Goal: Information Seeking & Learning: Find specific fact

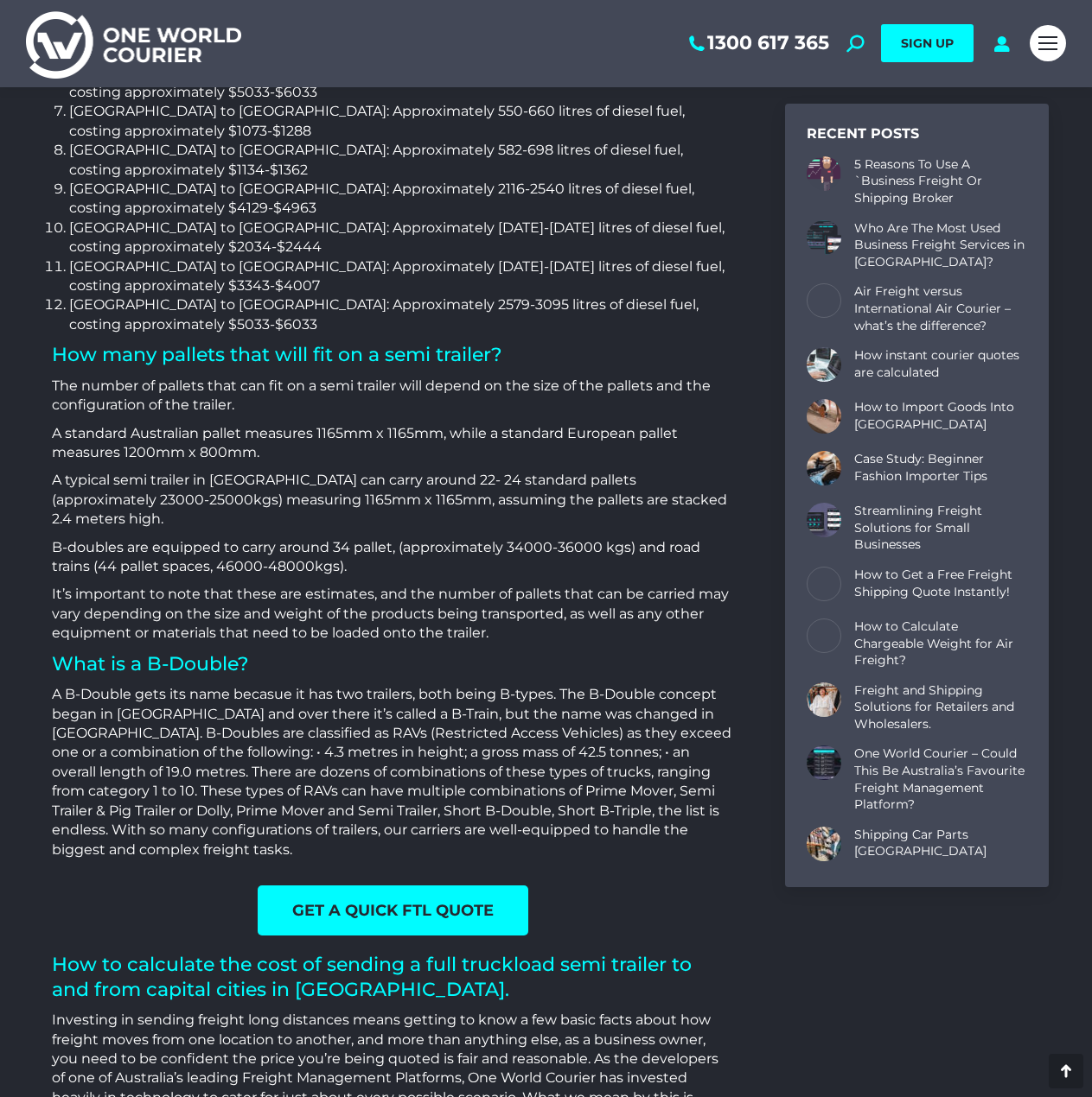
scroll to position [2199, 0]
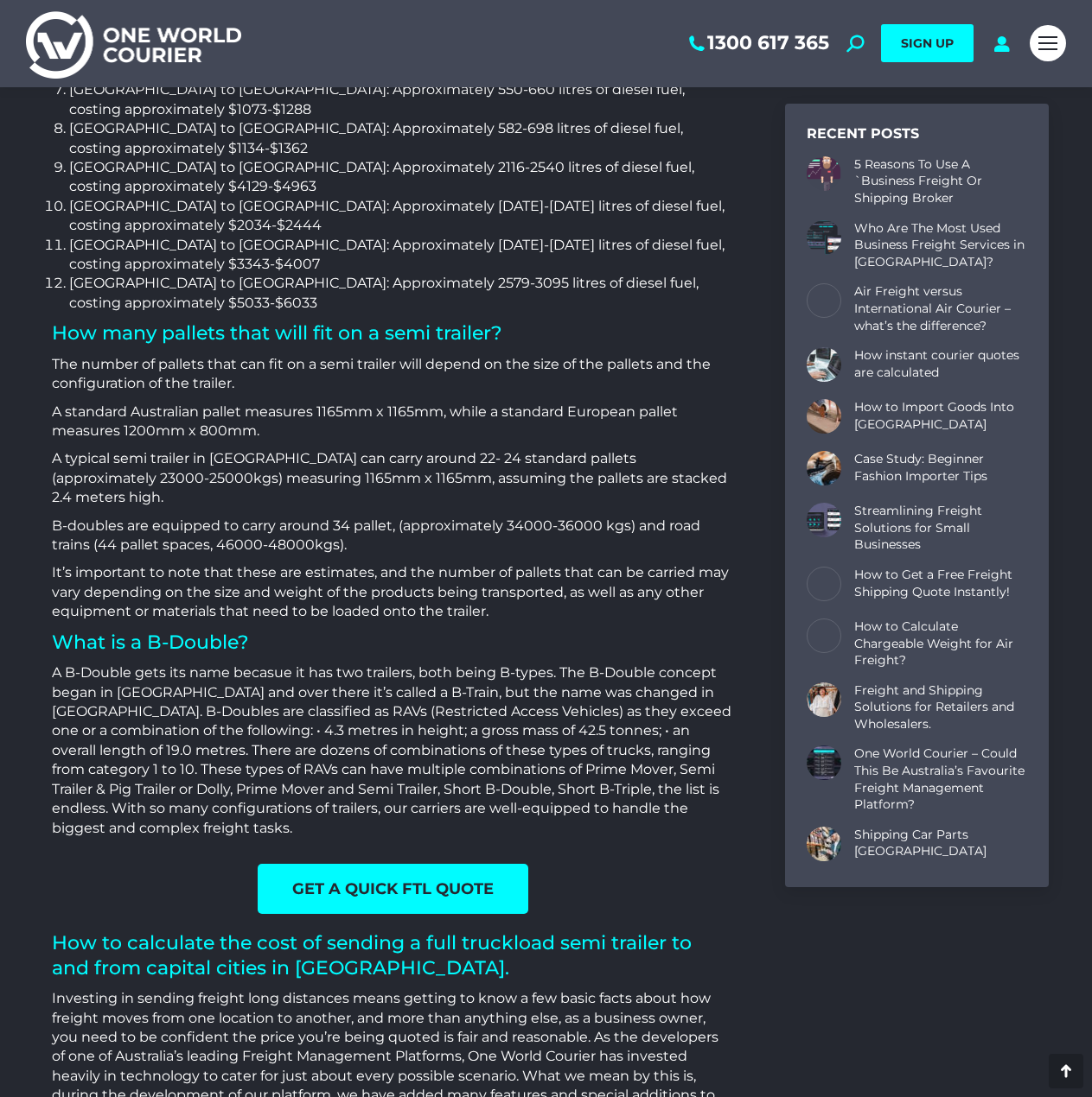
drag, startPoint x: 404, startPoint y: 348, endPoint x: 411, endPoint y: 342, distance: 9.2
click at [405, 516] on p "B-doubles are equipped to carry around 34 pallet, (approximately 34000-36000 kg…" at bounding box center [392, 536] width 681 height 39
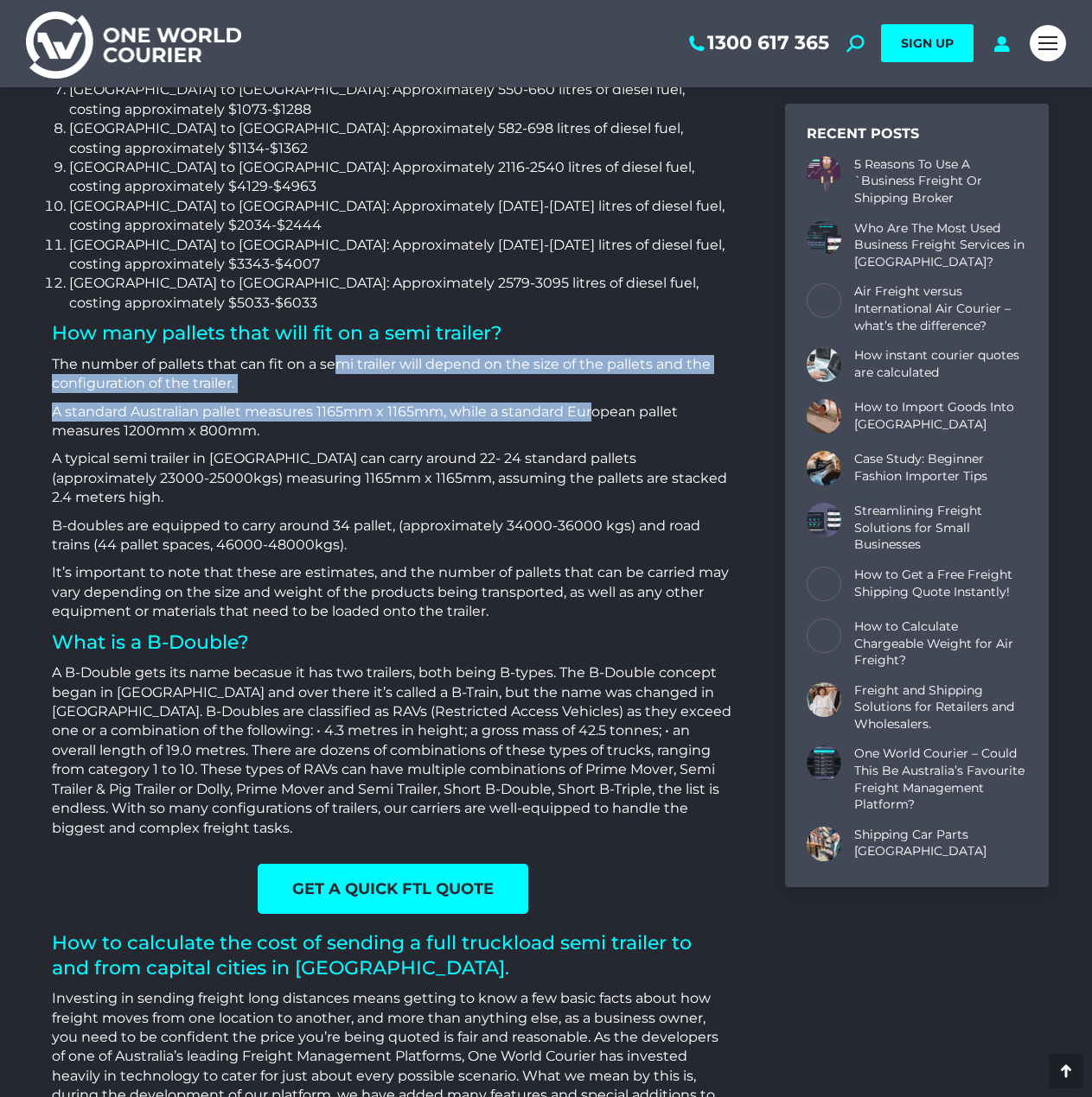
drag, startPoint x: 339, startPoint y: 210, endPoint x: 592, endPoint y: 253, distance: 256.6
click at [592, 253] on div "How much diesel fuel would be required for a semi trailer and truck? Calculatin…" at bounding box center [392, 215] width 681 height 1247
click at [592, 402] on p "A standard Australian pallet measures 1165mm x 1165mm, while a standard Europea…" at bounding box center [392, 422] width 681 height 39
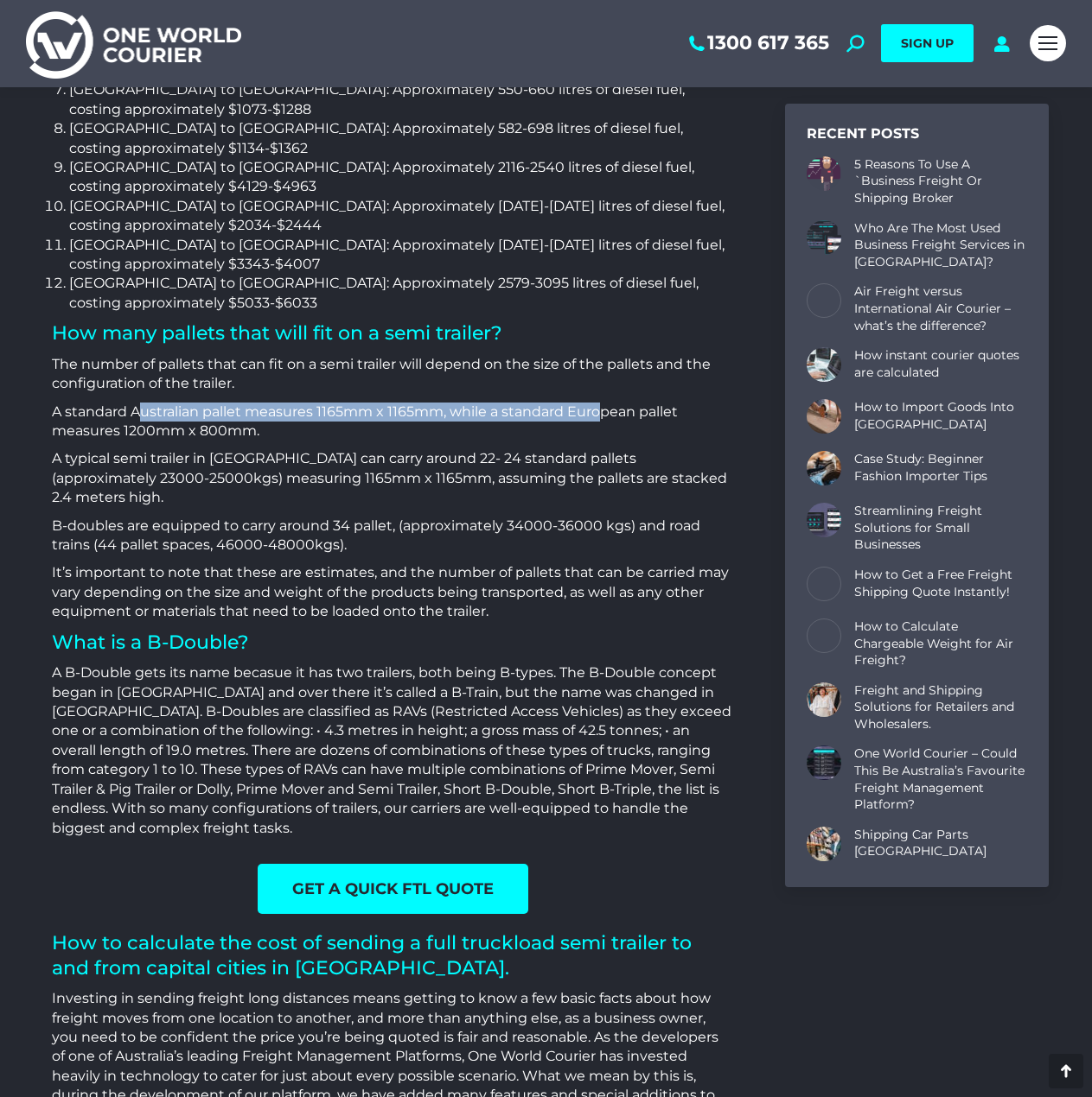
drag, startPoint x: 144, startPoint y: 259, endPoint x: 608, endPoint y: 252, distance: 464.1
click at [608, 402] on p "A standard Australian pallet measures 1165mm x 1165mm, while a standard Europea…" at bounding box center [392, 422] width 681 height 39
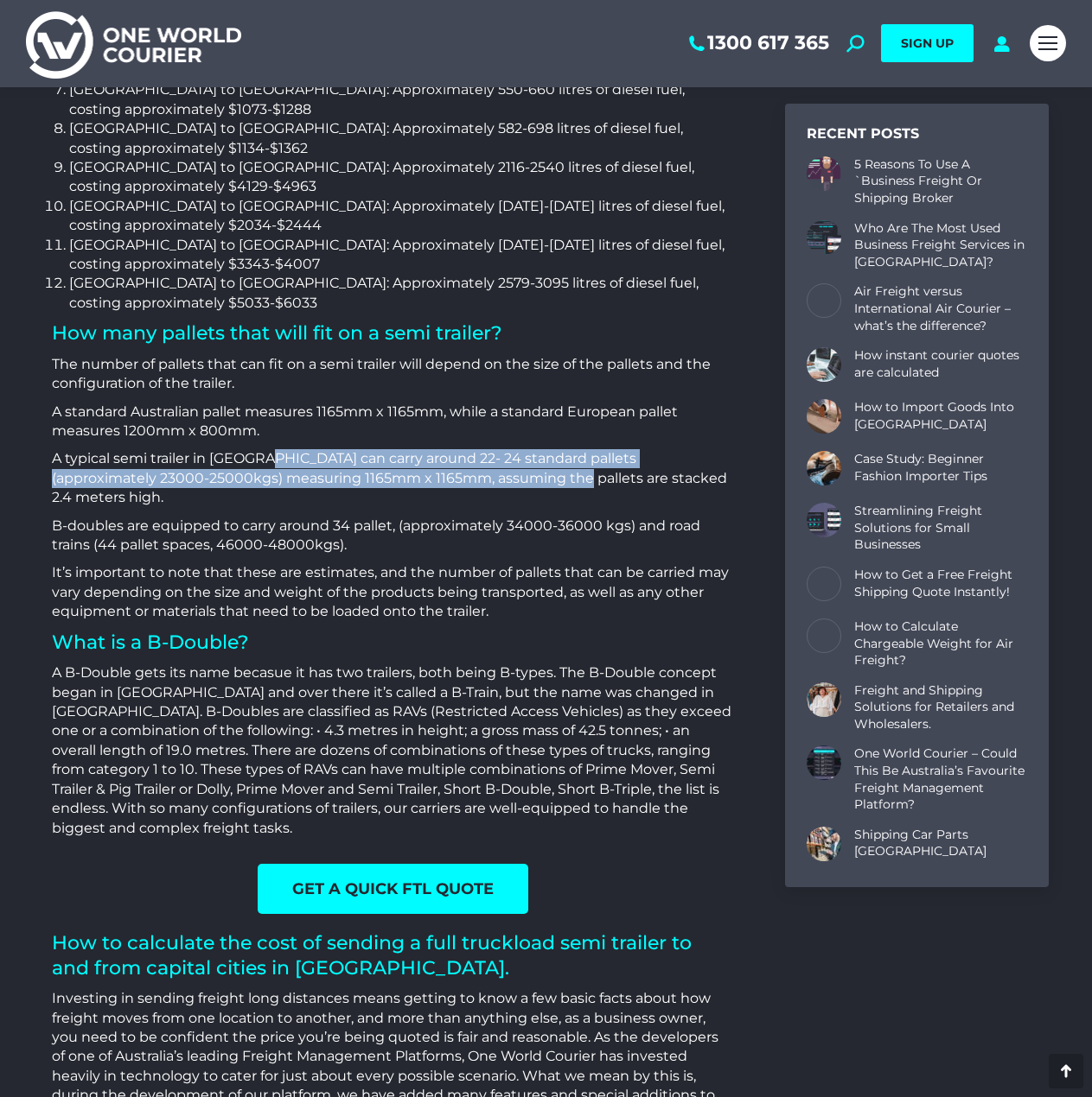
drag, startPoint x: 284, startPoint y: 308, endPoint x: 486, endPoint y: 318, distance: 202.2
click at [486, 450] on p "A typical semi trailer in [GEOGRAPHIC_DATA] can carry around 22- 24 standard pa…" at bounding box center [392, 478] width 681 height 58
drag, startPoint x: 394, startPoint y: 293, endPoint x: 514, endPoint y: 319, distance: 122.8
click at [514, 319] on div "How much diesel fuel would be required for a semi trailer and truck? Calculatin…" at bounding box center [392, 215] width 681 height 1247
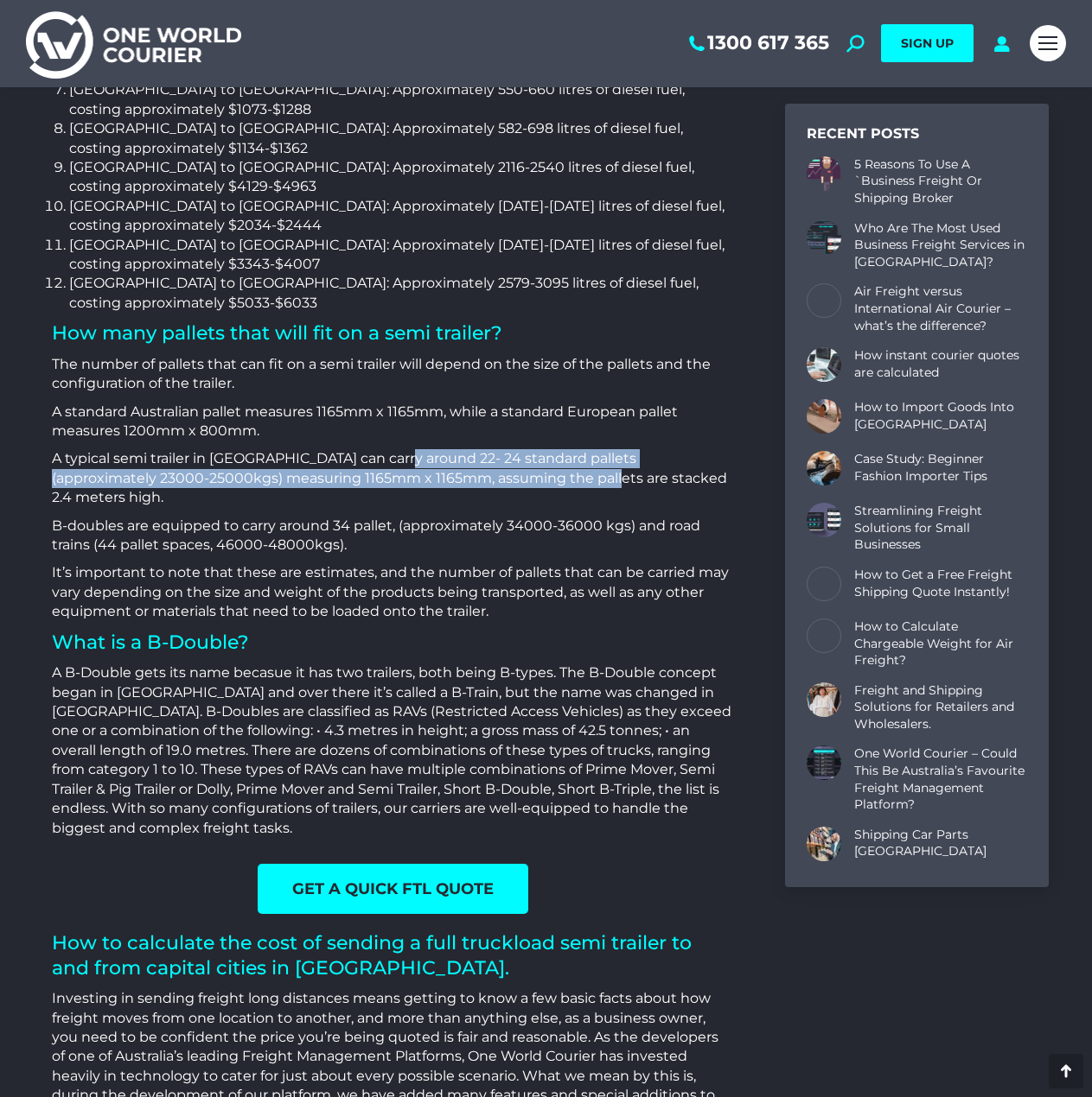
click at [514, 450] on p "A typical semi trailer in [GEOGRAPHIC_DATA] can carry around 22- 24 standard pa…" at bounding box center [392, 478] width 681 height 58
drag, startPoint x: 508, startPoint y: 326, endPoint x: 552, endPoint y: 332, distance: 44.4
click at [552, 450] on p "A typical semi trailer in [GEOGRAPHIC_DATA] can carry around 22- 24 standard pa…" at bounding box center [392, 478] width 681 height 58
click at [553, 450] on p "A typical semi trailer in [GEOGRAPHIC_DATA] can carry around 22- 24 standard pa…" at bounding box center [392, 478] width 681 height 58
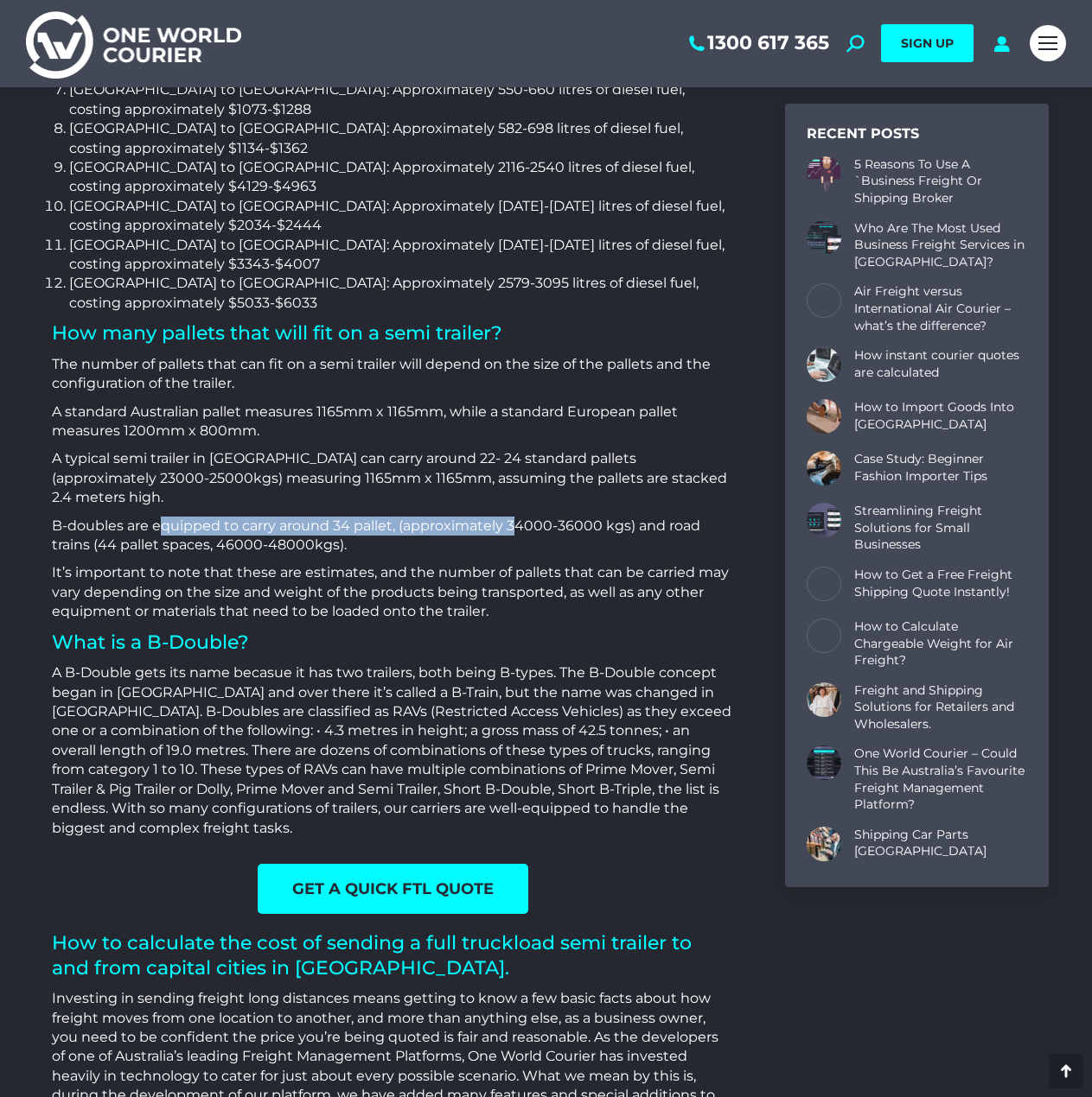
drag, startPoint x: 164, startPoint y: 361, endPoint x: 513, endPoint y: 351, distance: 349.1
click at [513, 516] on p "B-doubles are equipped to carry around 34 pallet, (approximately 34000-36000 kg…" at bounding box center [392, 536] width 681 height 39
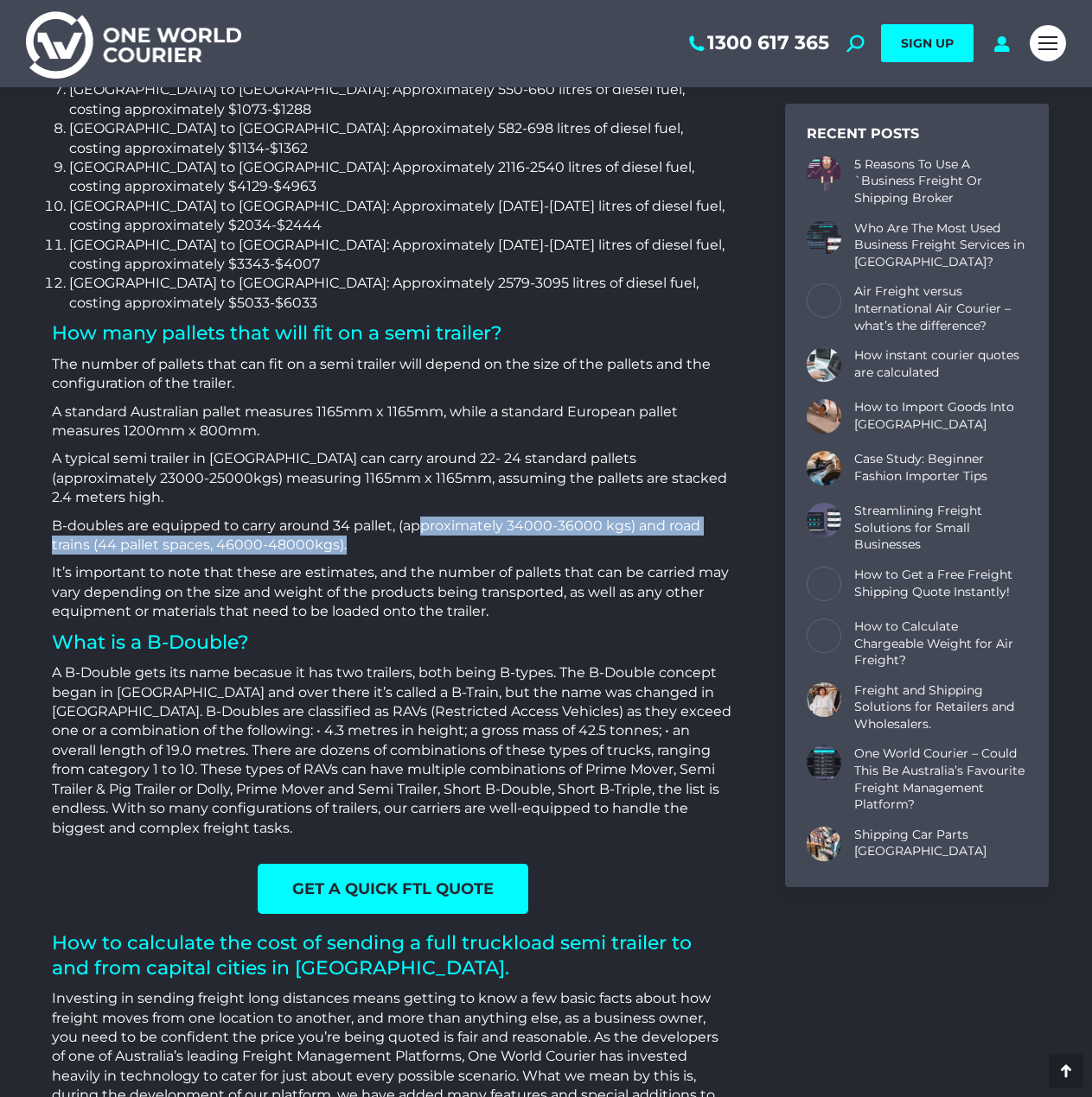
drag, startPoint x: 417, startPoint y: 348, endPoint x: 610, endPoint y: 370, distance: 194.2
click at [608, 516] on p "B-doubles are equipped to carry around 34 pallet, (approximately 34000-36000 kg…" at bounding box center [392, 536] width 681 height 39
click at [610, 516] on p "B-doubles are equipped to carry around 34 pallet, (approximately 34000-36000 kg…" at bounding box center [392, 536] width 681 height 39
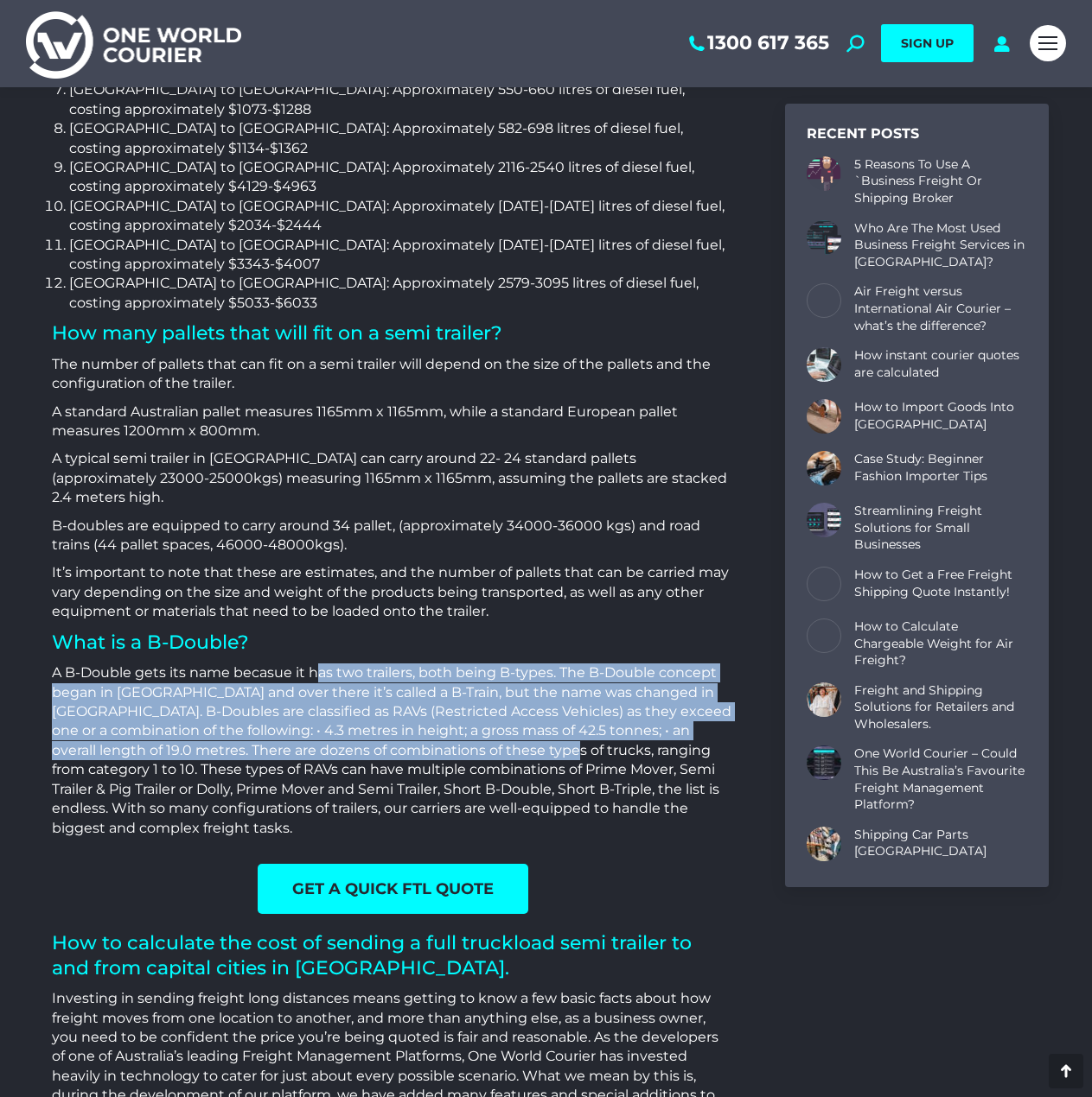
drag, startPoint x: 331, startPoint y: 504, endPoint x: 505, endPoint y: 575, distance: 187.9
click at [505, 664] on p "A B-Double gets its name becasue it has two trailers, both being B-types. The B…" at bounding box center [392, 751] width 681 height 175
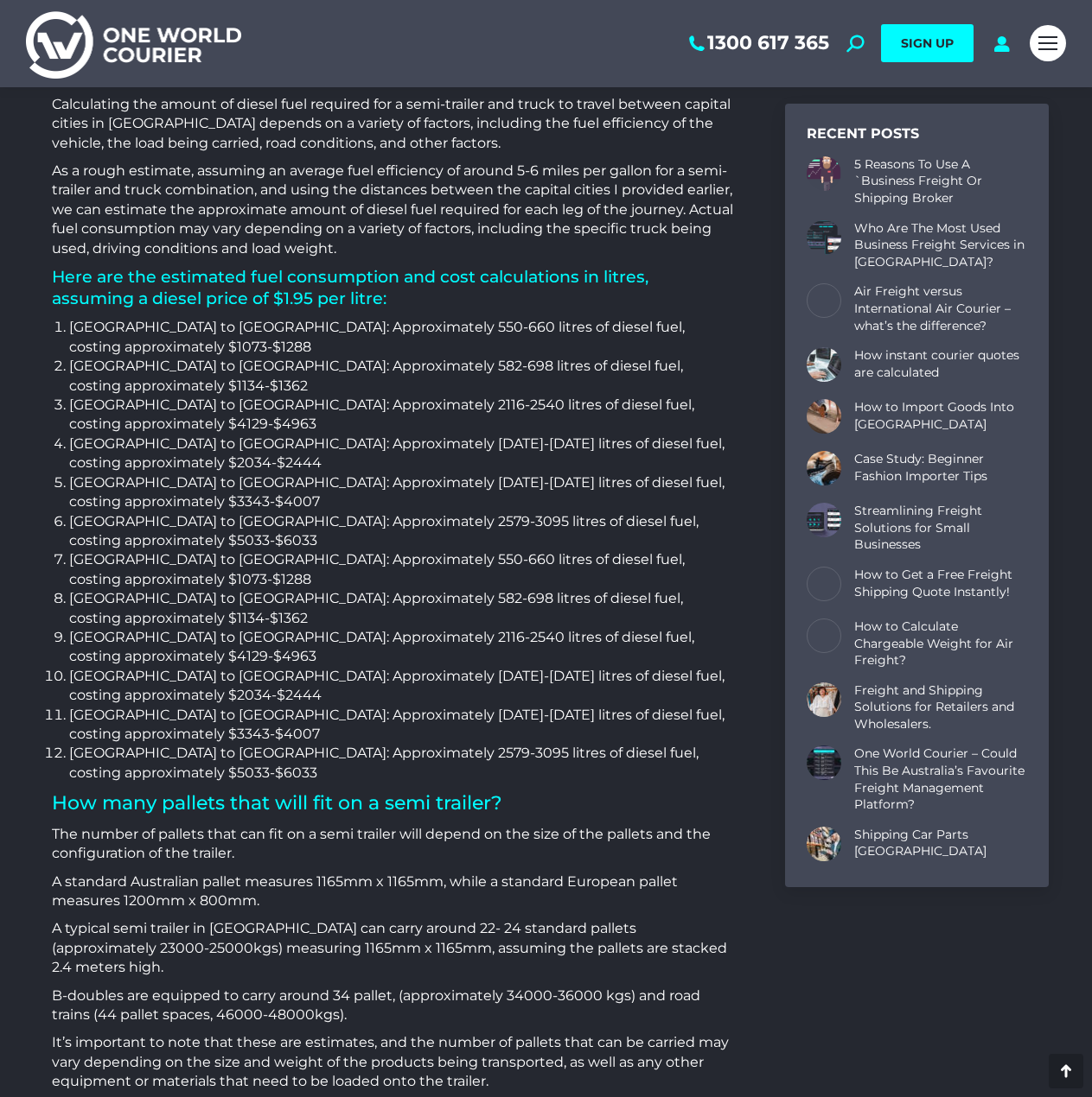
scroll to position [1853, 0]
